Goal: Task Accomplishment & Management: Manage account settings

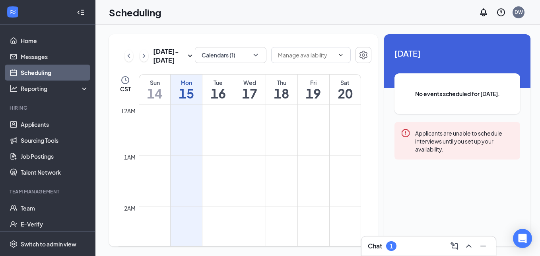
scroll to position [391, 0]
click at [411, 249] on div "Chat 1" at bounding box center [429, 245] width 122 height 13
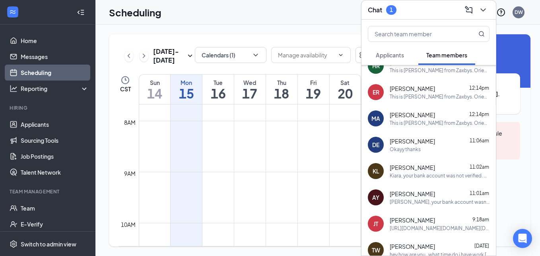
scroll to position [239, 0]
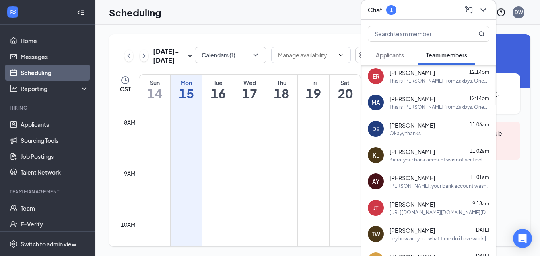
click at [415, 156] on div "Kiara, your bank account was not verified. Please send me your routing & accoun…" at bounding box center [440, 159] width 100 height 7
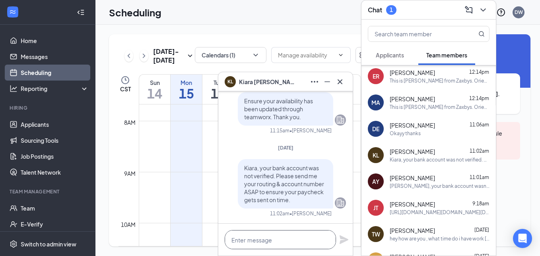
click at [277, 234] on textarea at bounding box center [280, 239] width 111 height 19
type textarea "T"
drag, startPoint x: 263, startPoint y: 240, endPoint x: 267, endPoint y: 243, distance: 4.5
click at [328, 240] on textarea "Hello, Miss. [PERSON_NAME], this is [PERSON_NAME]." at bounding box center [280, 239] width 111 height 19
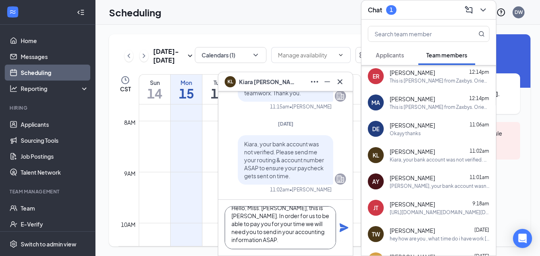
scroll to position [1, 0]
click at [311, 240] on textarea "Hello, Miss. [PERSON_NAME], this is [PERSON_NAME]. In order for us to be able t…" at bounding box center [280, 227] width 111 height 43
click at [257, 225] on textarea "Hello, Miss. [PERSON_NAME], this is [PERSON_NAME]. In order for us to be able t…" at bounding box center [280, 227] width 111 height 43
click at [328, 241] on textarea "Hello, Miss. [PERSON_NAME], this is [PERSON_NAME]. In order for us to be able t…" at bounding box center [280, 227] width 111 height 43
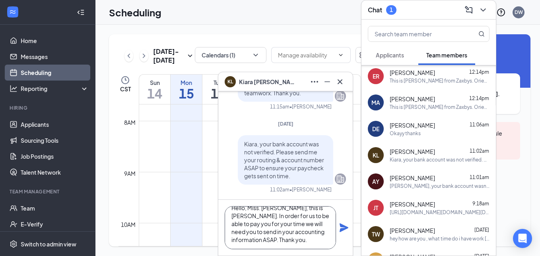
type textarea "Hello, Miss. [PERSON_NAME], this is [PERSON_NAME]. In order for us to be able t…"
click at [345, 229] on icon "Plane" at bounding box center [344, 227] width 9 height 9
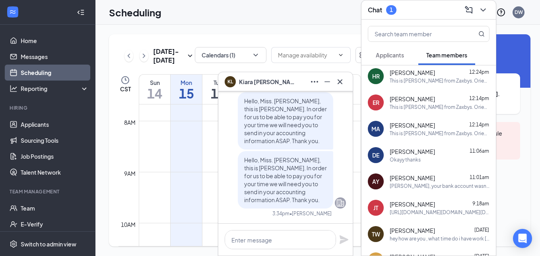
scroll to position [0, 0]
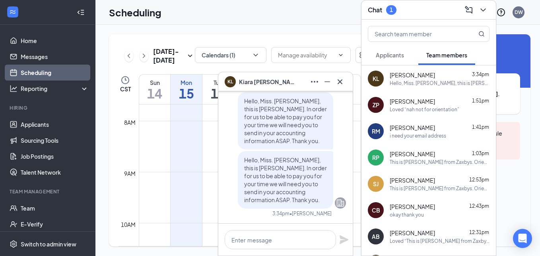
click at [341, 82] on icon "Cross" at bounding box center [340, 81] width 5 height 5
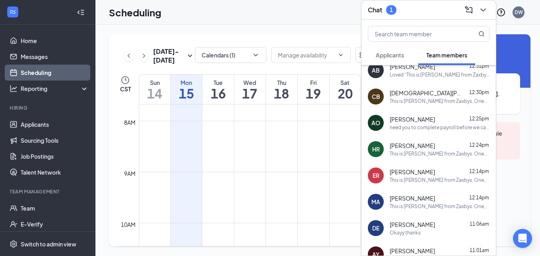
scroll to position [332, 0]
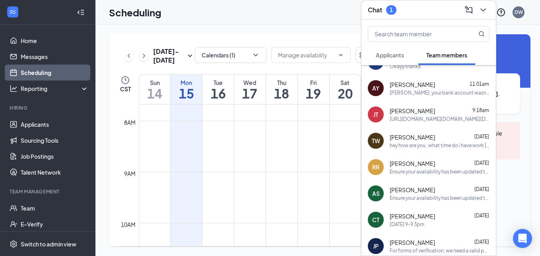
click at [422, 81] on span "[PERSON_NAME]" at bounding box center [412, 84] width 45 height 8
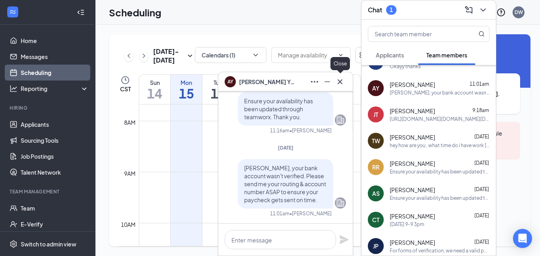
click at [338, 84] on icon "Cross" at bounding box center [340, 81] width 5 height 5
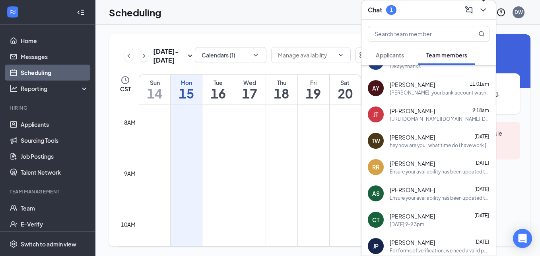
click at [482, 10] on icon "ChevronDown" at bounding box center [483, 9] width 5 height 3
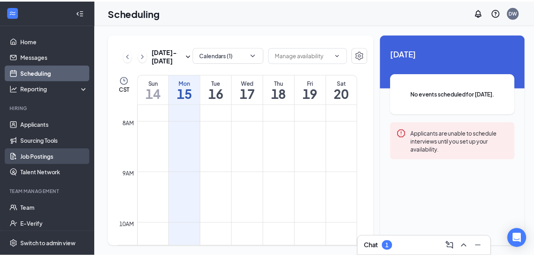
scroll to position [0, 0]
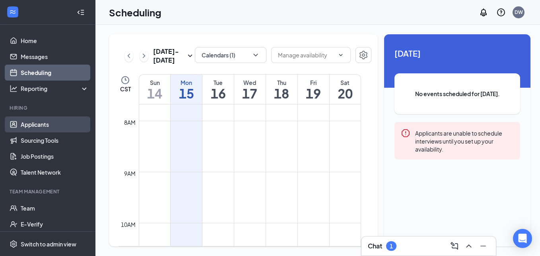
click at [28, 127] on link "Applicants" at bounding box center [55, 124] width 68 height 16
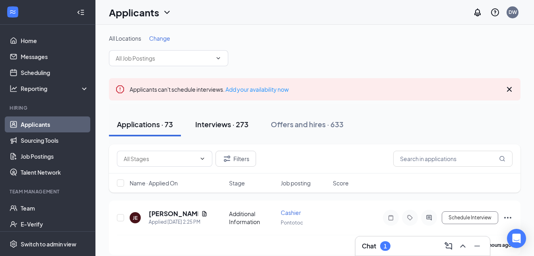
click at [217, 120] on div "Interviews · 273" at bounding box center [221, 124] width 53 height 10
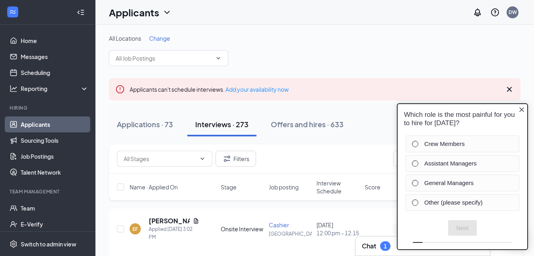
click at [524, 107] on icon "Close button" at bounding box center [522, 109] width 6 height 6
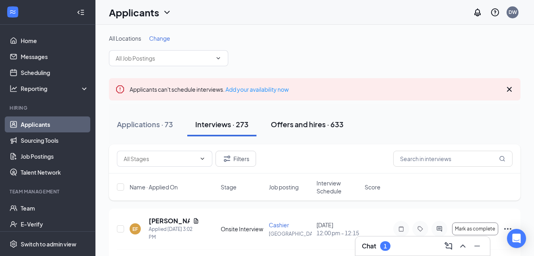
click at [284, 121] on div "Offers and hires · 633" at bounding box center [307, 124] width 73 height 10
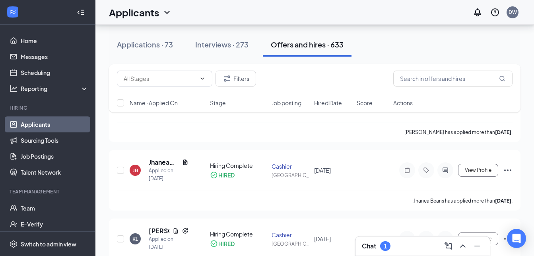
scroll to position [124, 0]
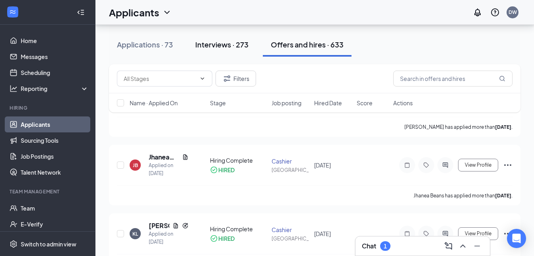
click at [213, 43] on div "Interviews · 273" at bounding box center [221, 44] width 53 height 10
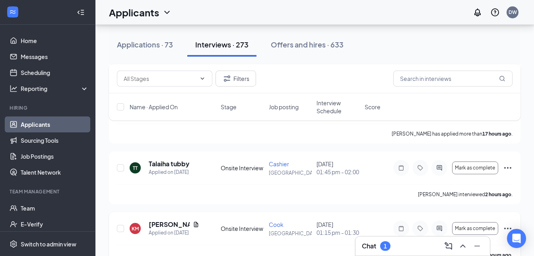
scroll to position [589, 0]
click at [122, 43] on div "Applications · 73" at bounding box center [145, 44] width 56 height 10
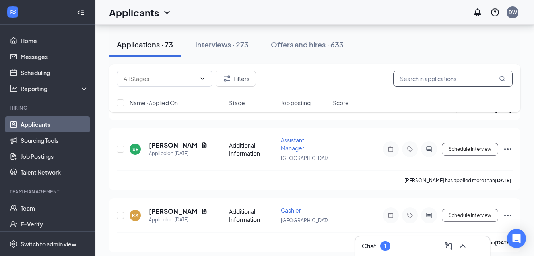
scroll to position [1106, 0]
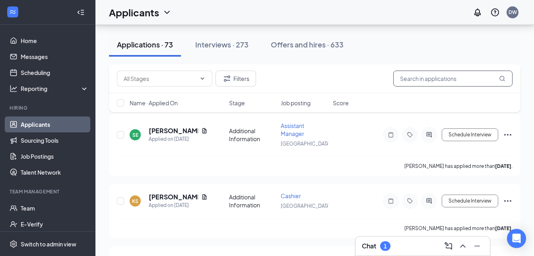
click at [443, 75] on input "text" at bounding box center [453, 78] width 119 height 16
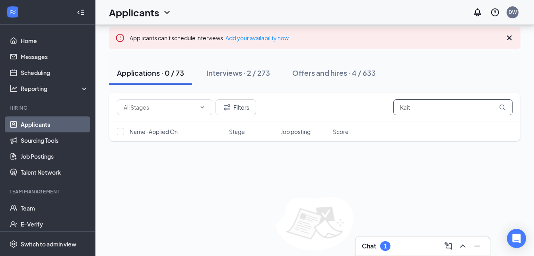
scroll to position [64, 0]
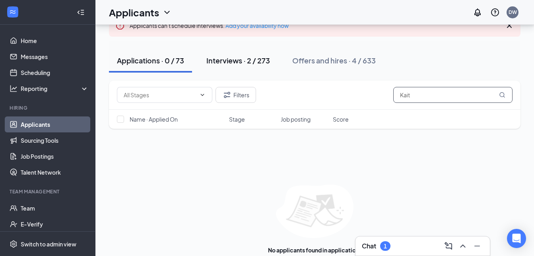
type input "Kait"
click at [243, 57] on div "Interviews · 2 / 273" at bounding box center [239, 60] width 64 height 10
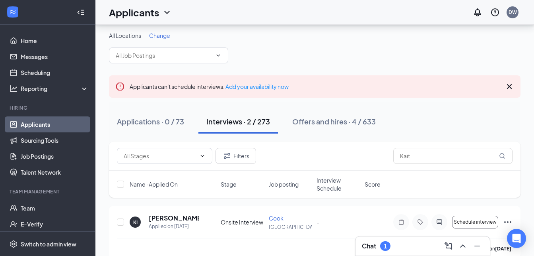
scroll to position [75, 0]
